Goal: Transaction & Acquisition: Purchase product/service

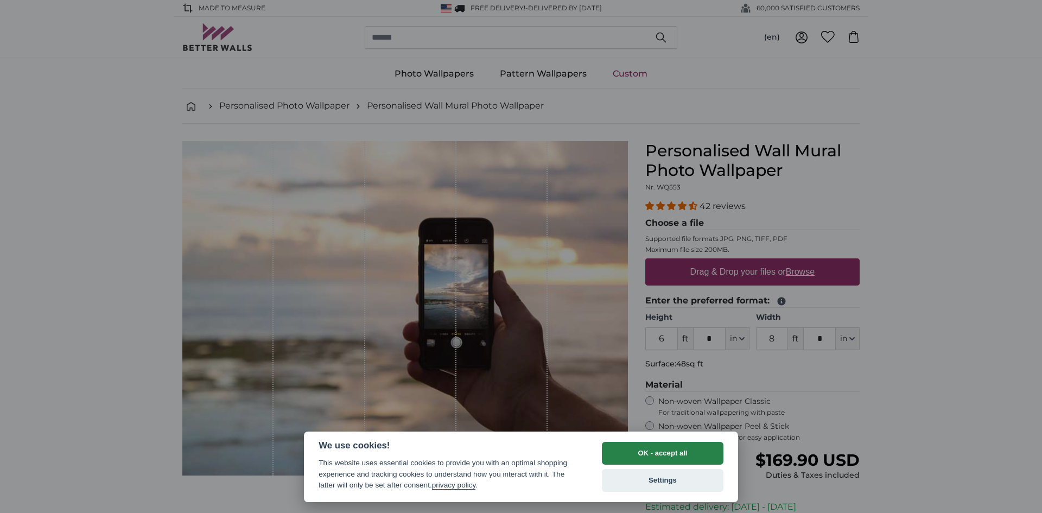
click at [636, 452] on button "OK - accept all" at bounding box center [663, 453] width 122 height 23
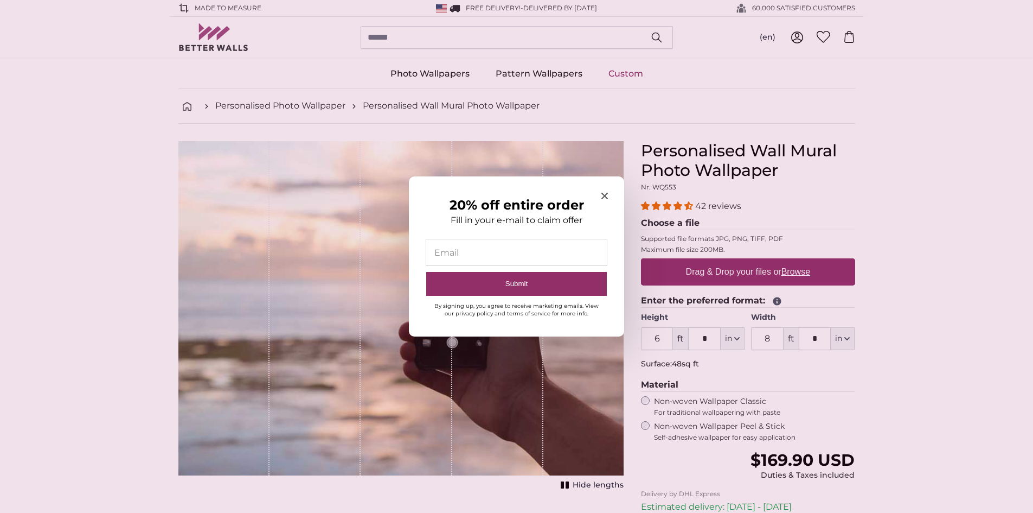
click at [604, 193] on icon "Close modal" at bounding box center [605, 196] width 7 height 7
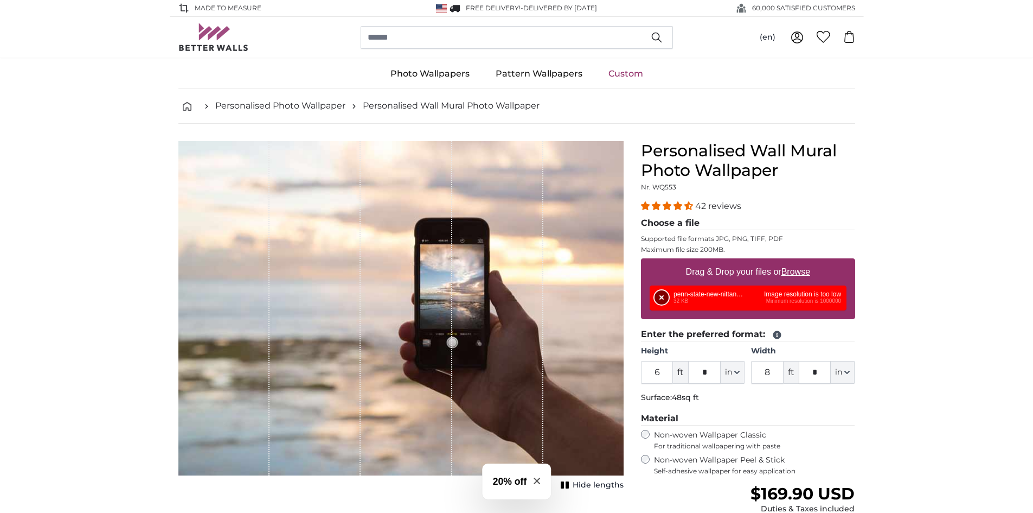
click at [660, 296] on button "Remove" at bounding box center [662, 297] width 14 height 14
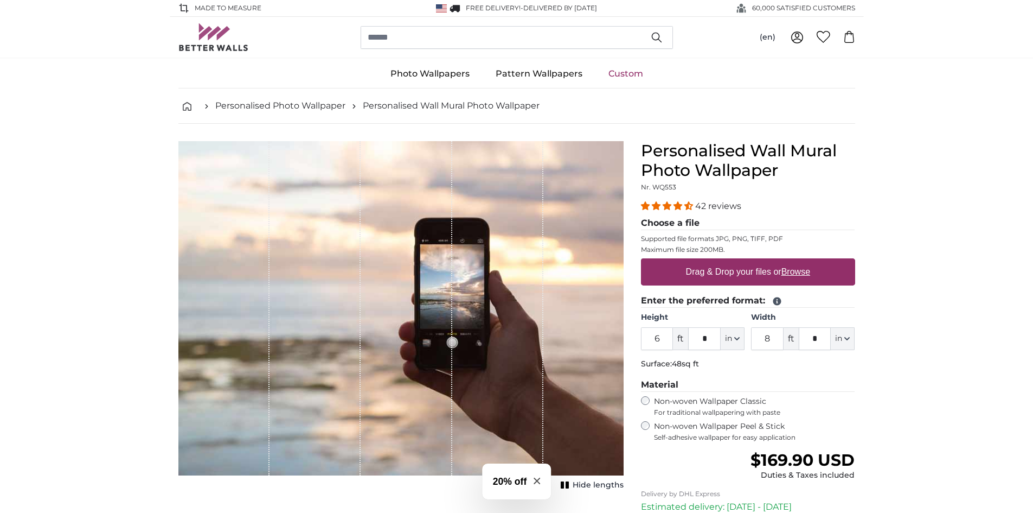
click at [803, 270] on u "Browse" at bounding box center [796, 271] width 29 height 9
click at [803, 261] on input "Drag & Drop your files or Browse" at bounding box center [748, 259] width 214 height 3
type input "**********"
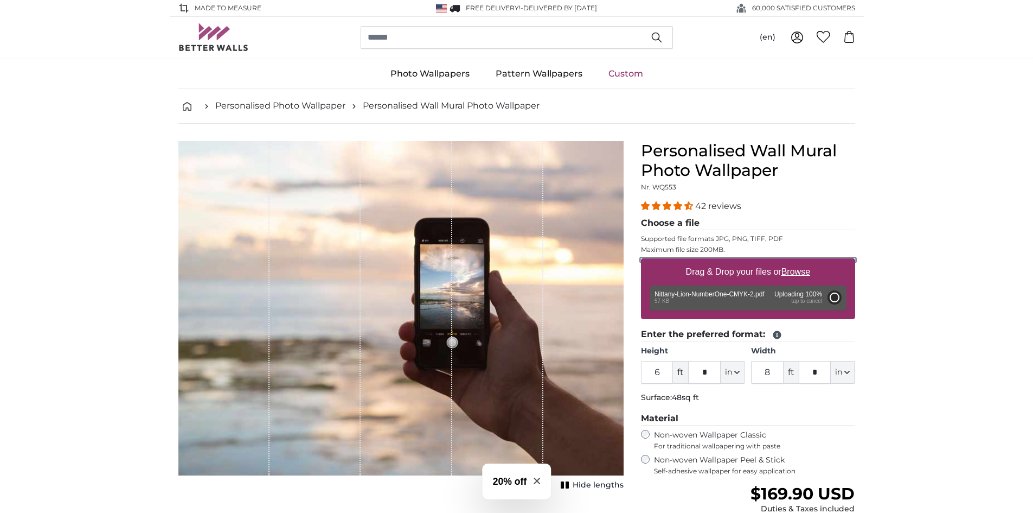
type input "4"
type input "***"
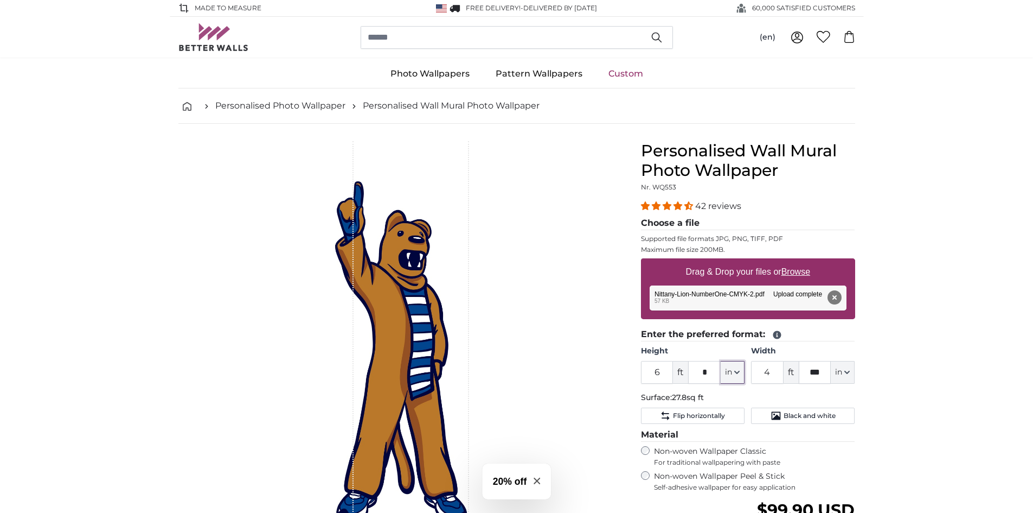
click at [738, 367] on button "in" at bounding box center [733, 372] width 24 height 23
click at [738, 421] on link "Inches (inch)" at bounding box center [732, 421] width 95 height 20
type input "72"
type input "55.4"
click at [731, 371] on span "inch" at bounding box center [724, 372] width 16 height 11
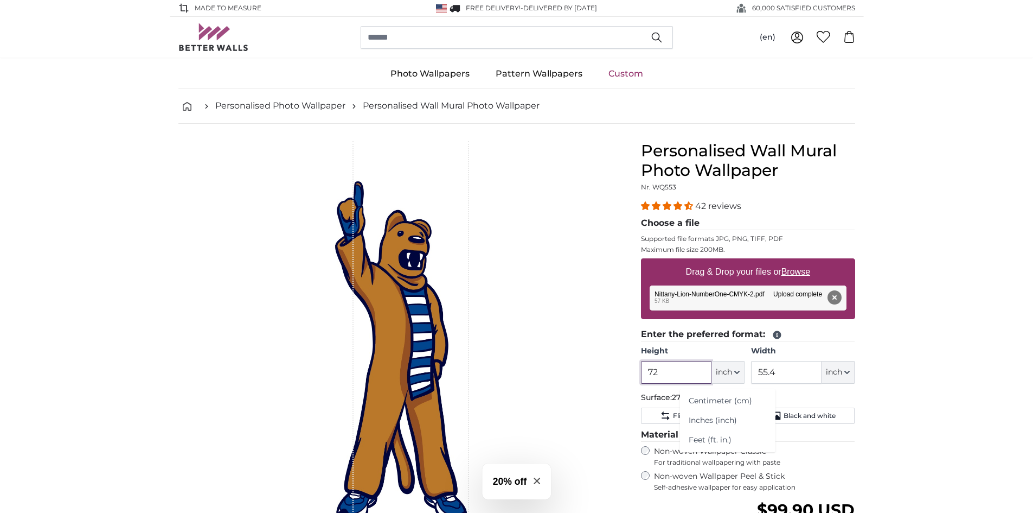
click at [681, 372] on input "72" at bounding box center [676, 372] width 71 height 23
type input "7"
type input "6"
click at [722, 369] on span "inch" at bounding box center [724, 372] width 16 height 11
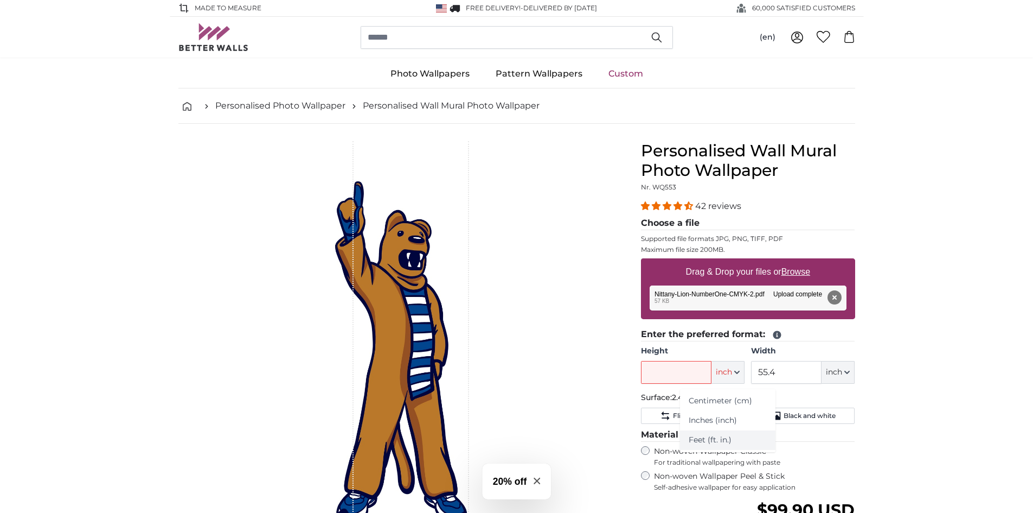
click at [720, 445] on link "Feet (ft. in.)" at bounding box center [727, 440] width 95 height 20
type input "6"
type input "4"
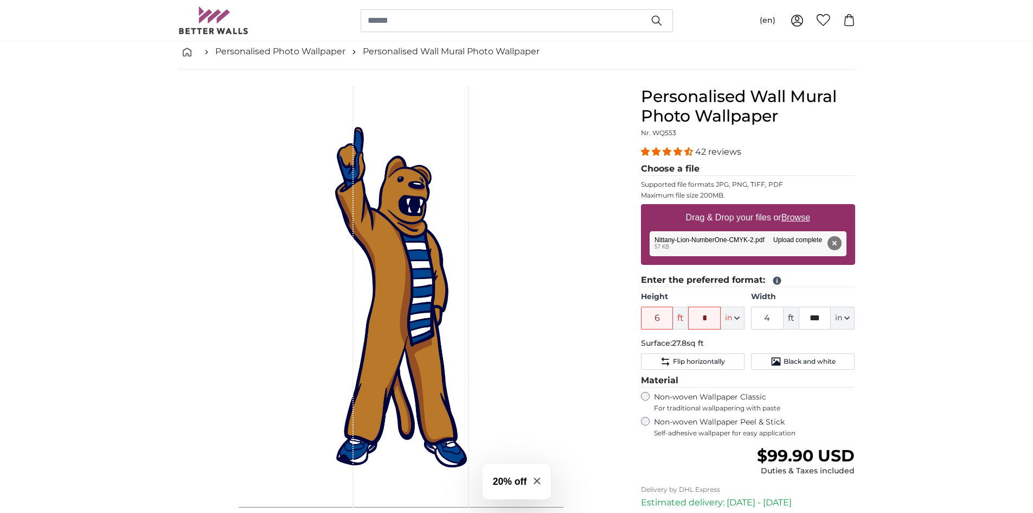
click at [676, 423] on label "Non-woven Wallpaper Peel & Stick Self-adhesive wallpaper for easy application" at bounding box center [754, 427] width 201 height 21
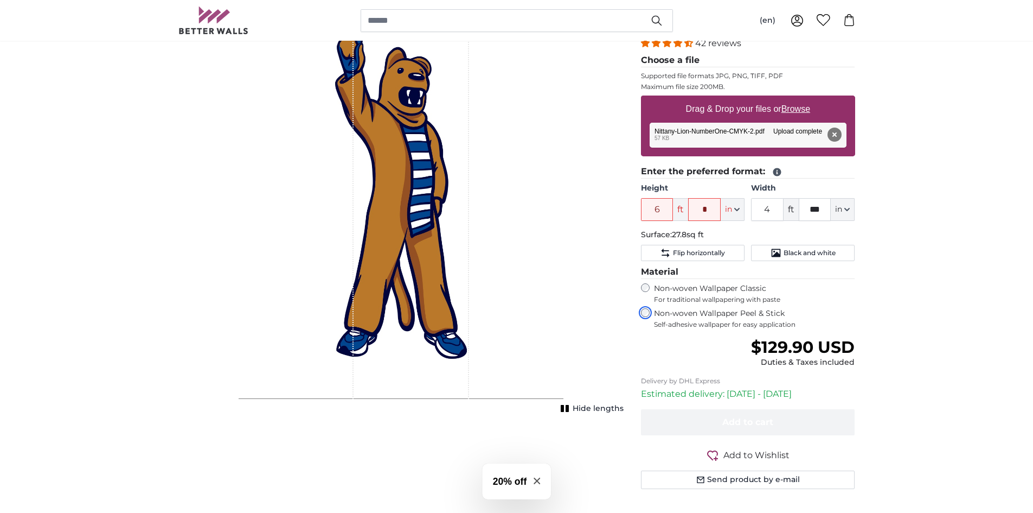
scroll to position [54, 0]
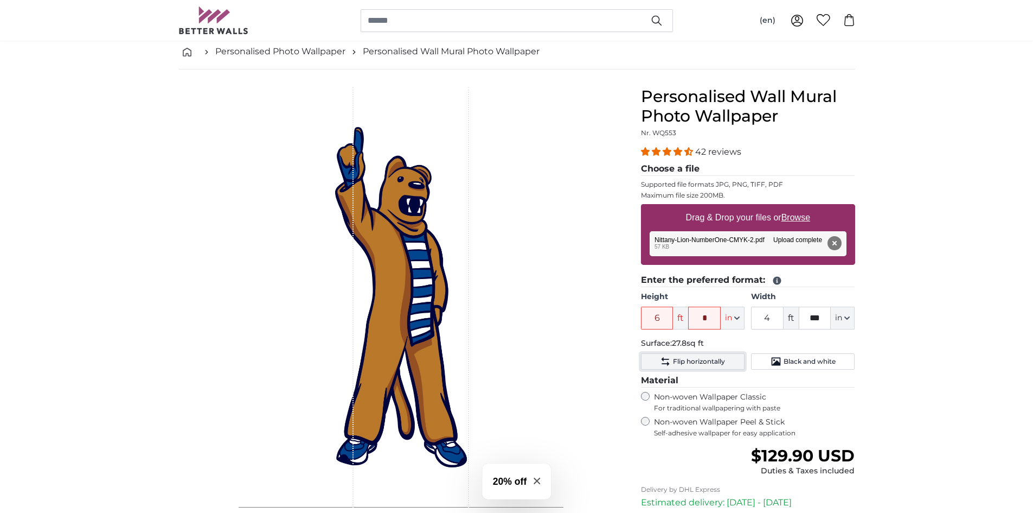
click at [727, 363] on button "Flip horizontally" at bounding box center [693, 361] width 104 height 16
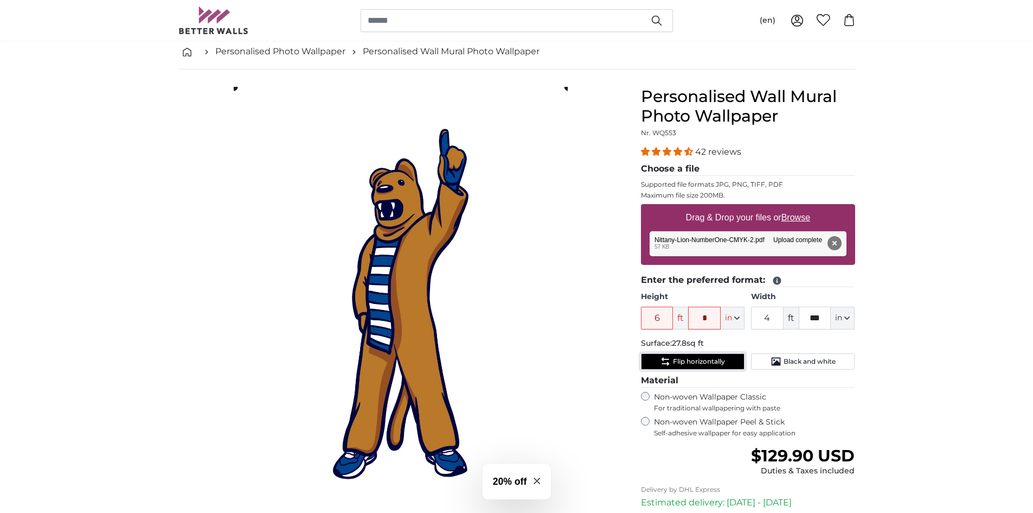
click at [727, 363] on button "Flip horizontally" at bounding box center [693, 361] width 104 height 16
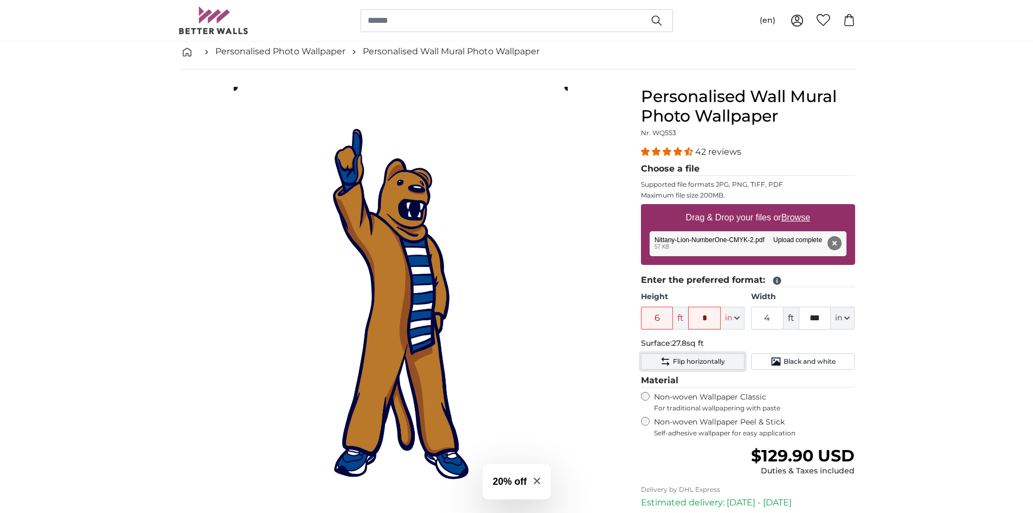
click at [727, 363] on button "Flip horizontally" at bounding box center [693, 361] width 104 height 16
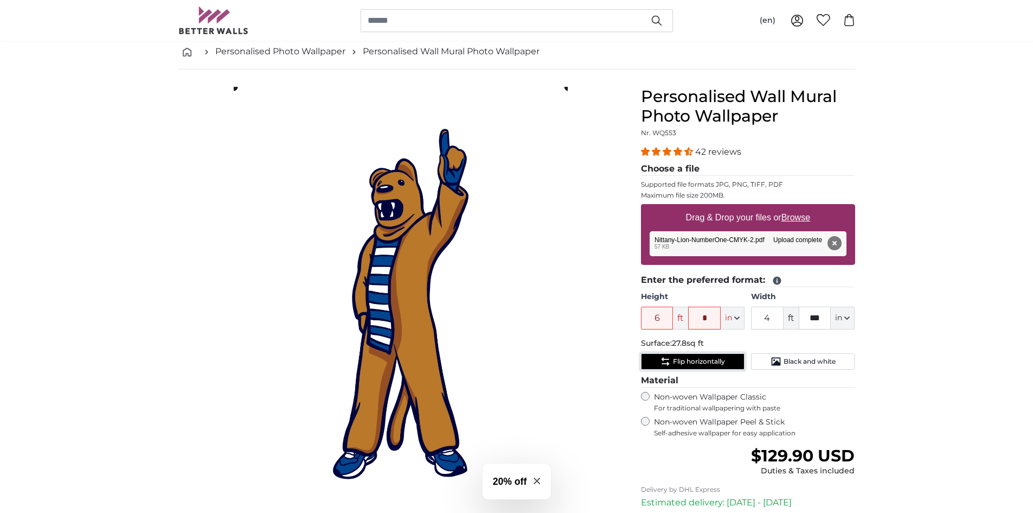
click at [727, 363] on button "Flip horizontally" at bounding box center [693, 361] width 104 height 16
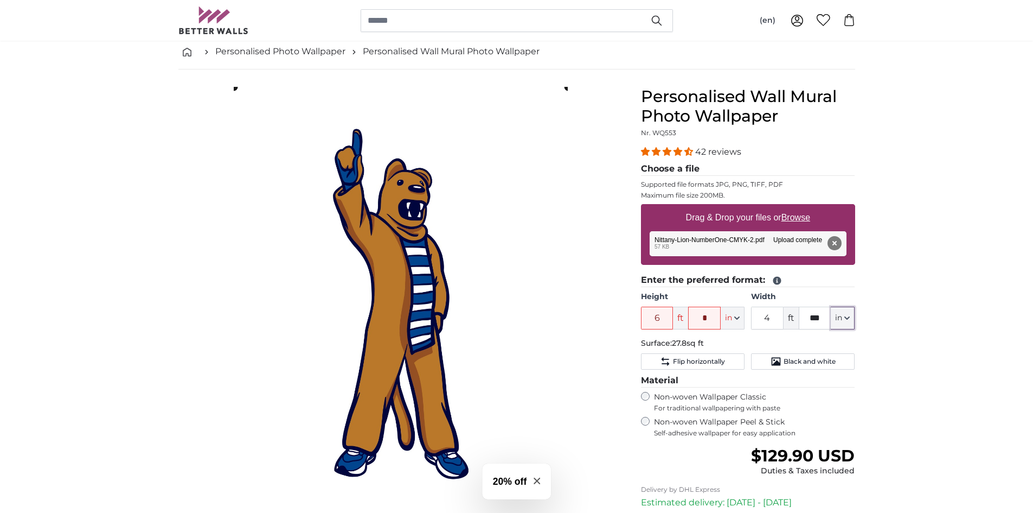
click at [839, 321] on span "in" at bounding box center [838, 317] width 7 height 11
click at [839, 365] on link "Inches (inch)" at bounding box center [842, 366] width 95 height 20
type input "72"
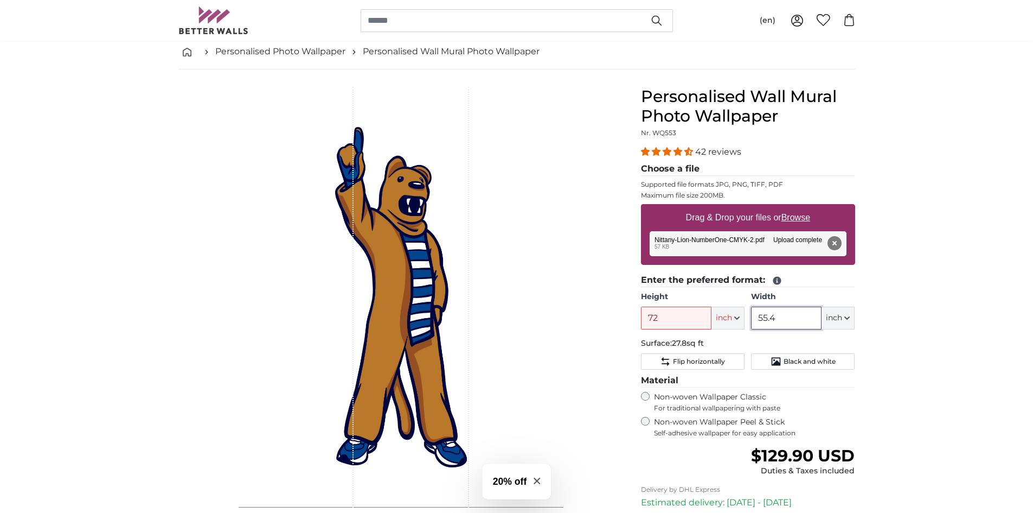
click at [782, 321] on input "55.4" at bounding box center [786, 318] width 71 height 23
type input "5"
click at [776, 277] on icon at bounding box center [777, 281] width 8 height 8
click at [723, 278] on legend "Enter the preferred format:" at bounding box center [748, 280] width 214 height 14
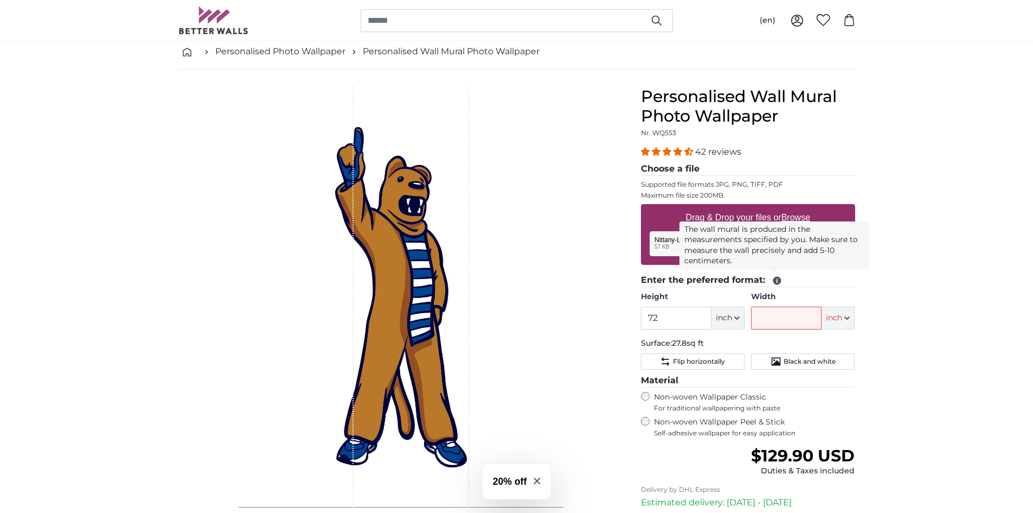
click at [775, 280] on icon at bounding box center [777, 281] width 8 height 8
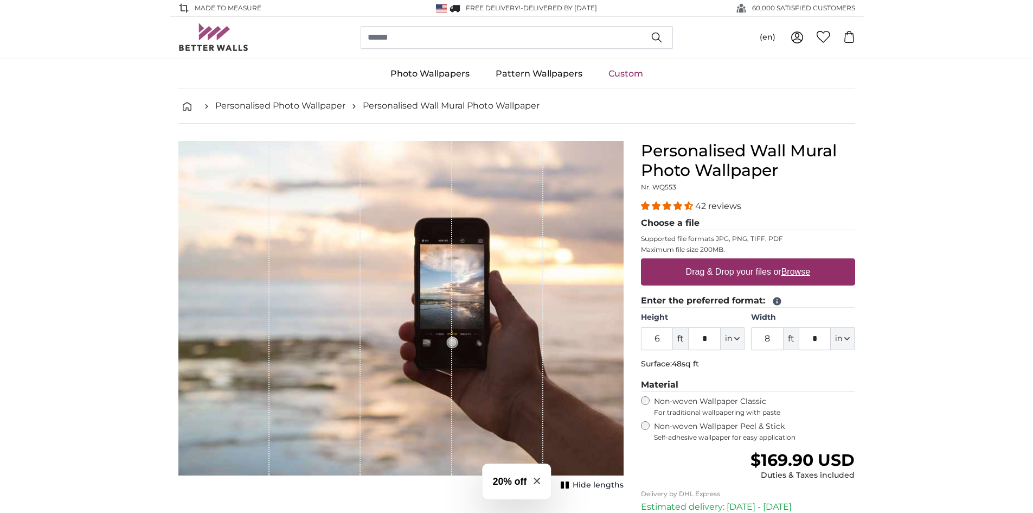
click at [806, 271] on u "Browse" at bounding box center [796, 271] width 29 height 9
click at [806, 261] on input "Drag & Drop your files or Browse" at bounding box center [748, 259] width 214 height 3
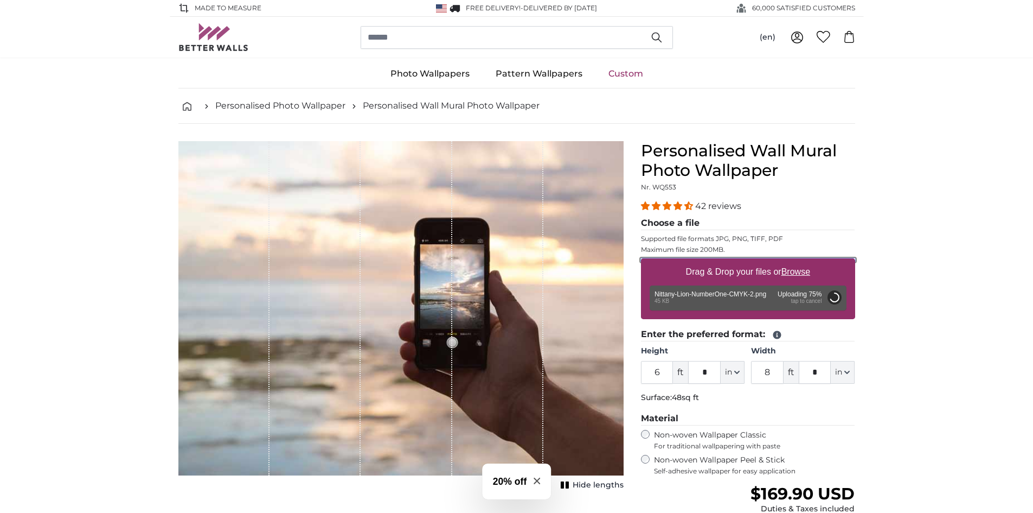
type input "5"
type input "***"
type input "4"
type input "***"
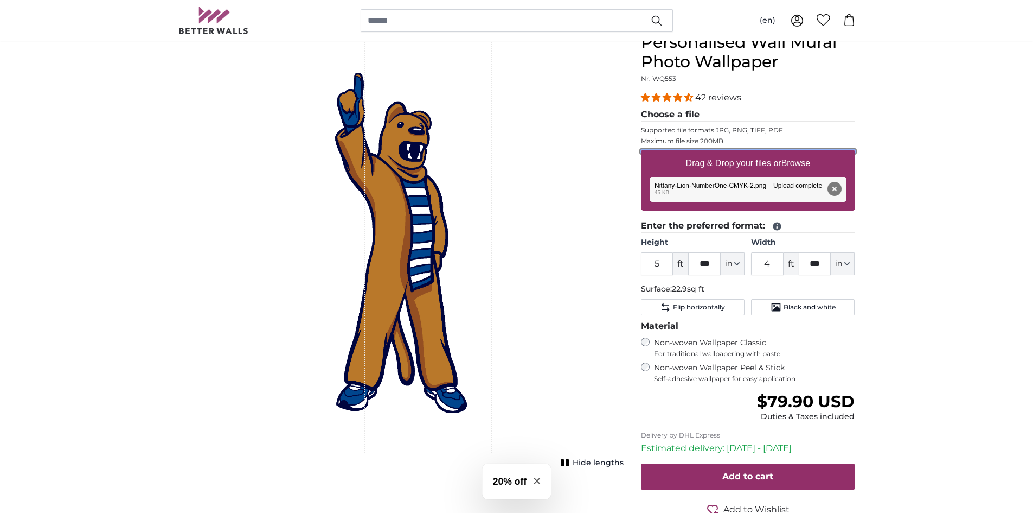
scroll to position [163, 0]
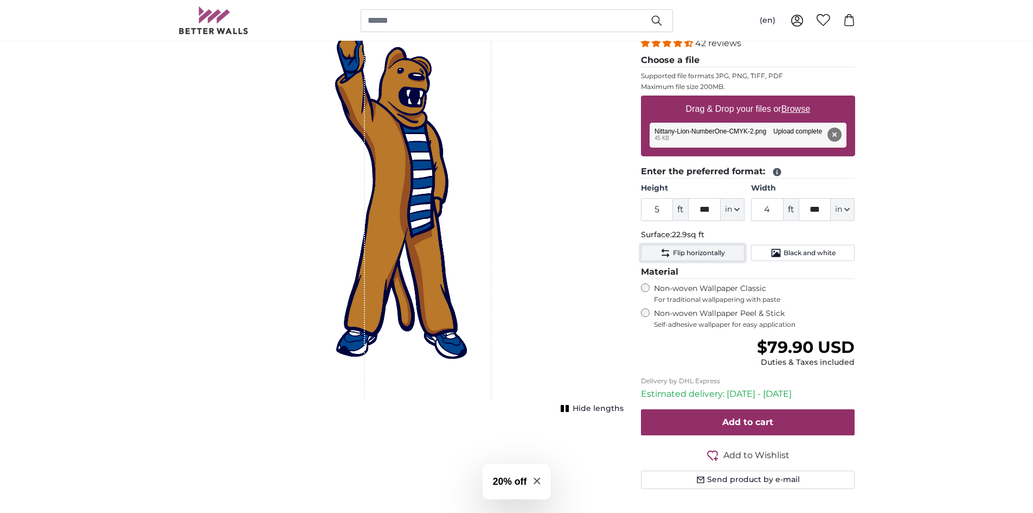
click at [688, 258] on button "Flip horizontally" at bounding box center [693, 253] width 104 height 16
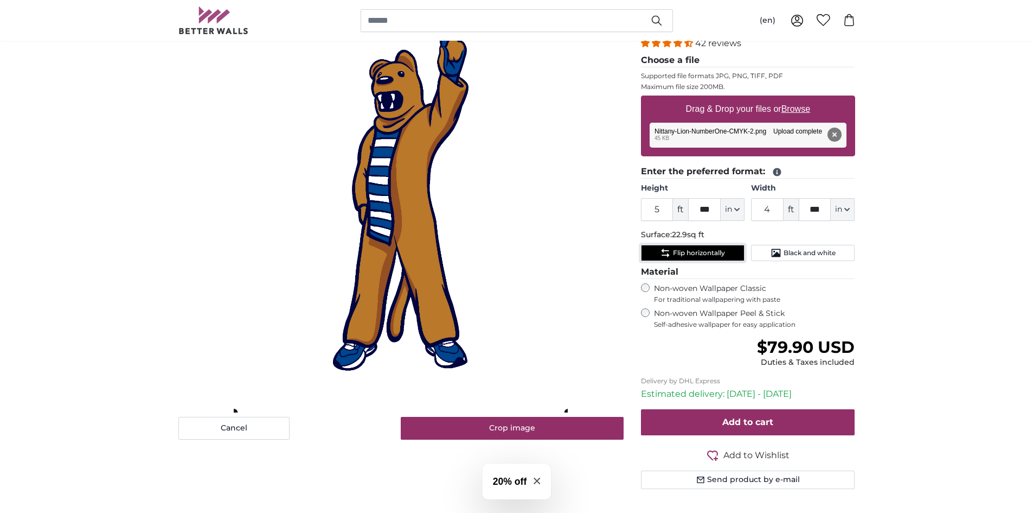
click at [688, 258] on button "Flip horizontally" at bounding box center [693, 253] width 104 height 16
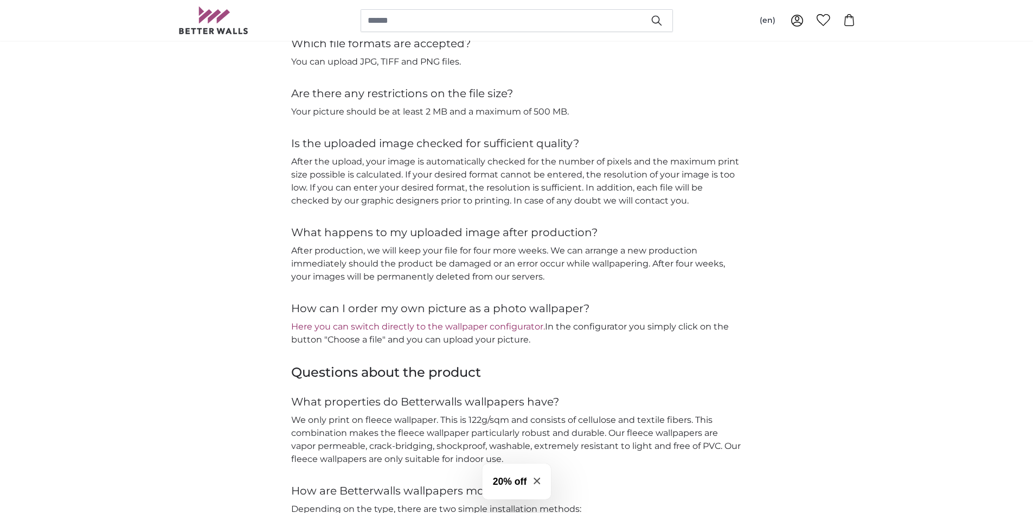
scroll to position [1410, 0]
